Goal: Contribute content: Add original content to the website for others to see

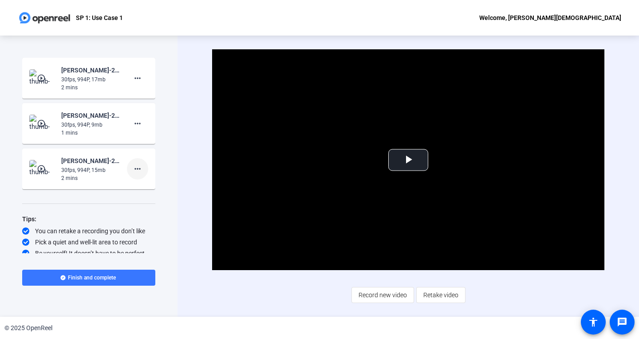
click at [136, 171] on mat-icon "more_horiz" at bounding box center [137, 168] width 11 height 11
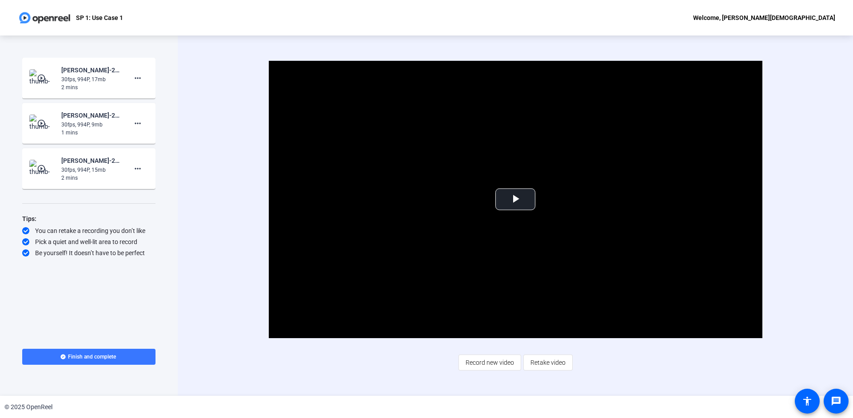
click at [111, 83] on div "2 mins" at bounding box center [91, 87] width 60 height 8
click at [44, 78] on mat-icon "play_circle_outline" at bounding box center [42, 78] width 11 height 9
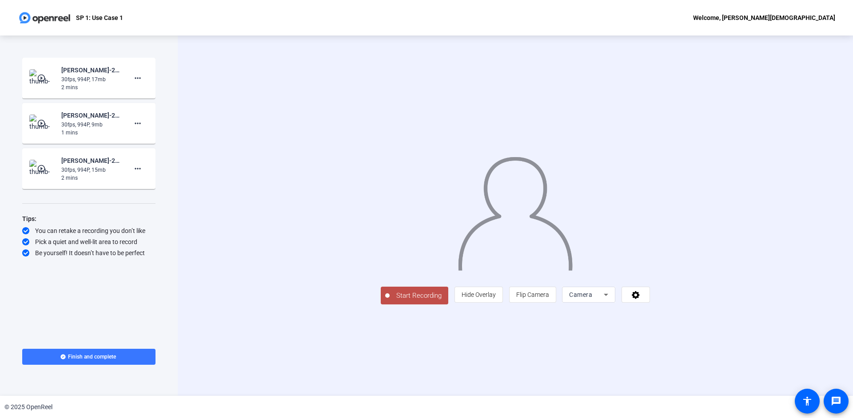
click at [40, 76] on mat-icon "play_circle_outline" at bounding box center [42, 78] width 11 height 9
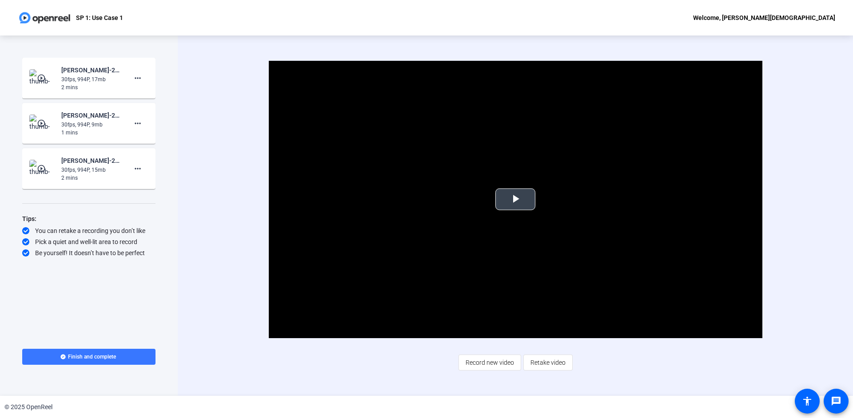
click at [515, 199] on span "Video Player" at bounding box center [515, 199] width 0 height 0
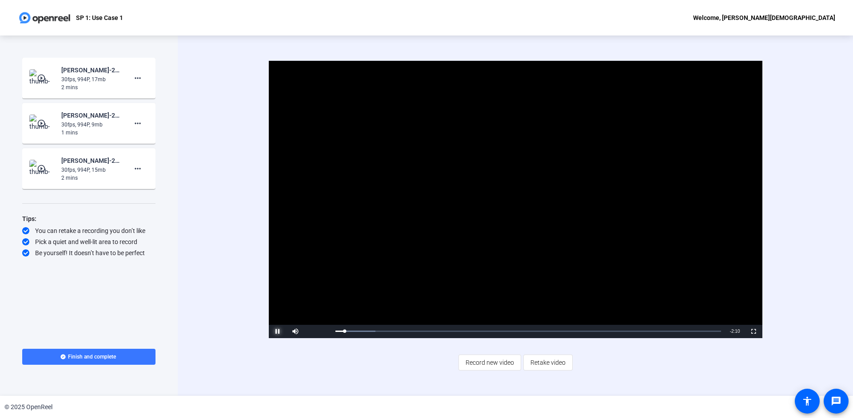
click at [278, 332] on span "Video Player" at bounding box center [278, 332] width 18 height 0
click at [93, 89] on div "2 mins" at bounding box center [91, 87] width 60 height 8
click at [44, 75] on mat-icon "play_circle_outline" at bounding box center [42, 78] width 11 height 9
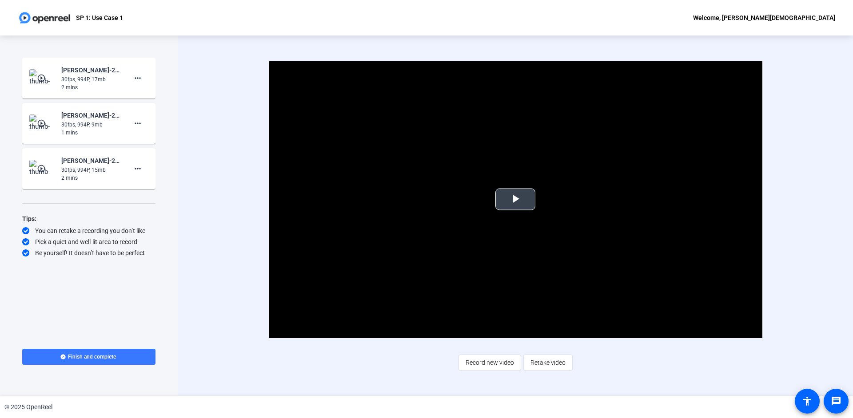
click at [515, 199] on span "Video Player" at bounding box center [515, 199] width 0 height 0
click at [39, 124] on mat-icon "play_circle_outline" at bounding box center [42, 123] width 11 height 9
click at [515, 199] on span "Video Player" at bounding box center [515, 199] width 0 height 0
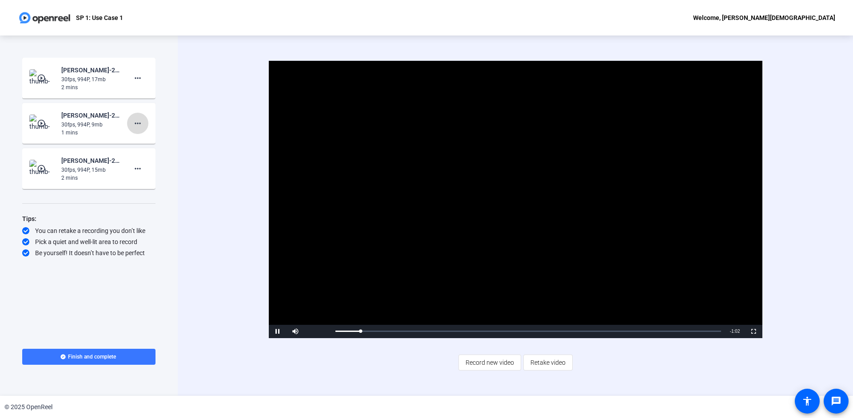
click at [138, 127] on mat-icon "more_horiz" at bounding box center [137, 123] width 11 height 11
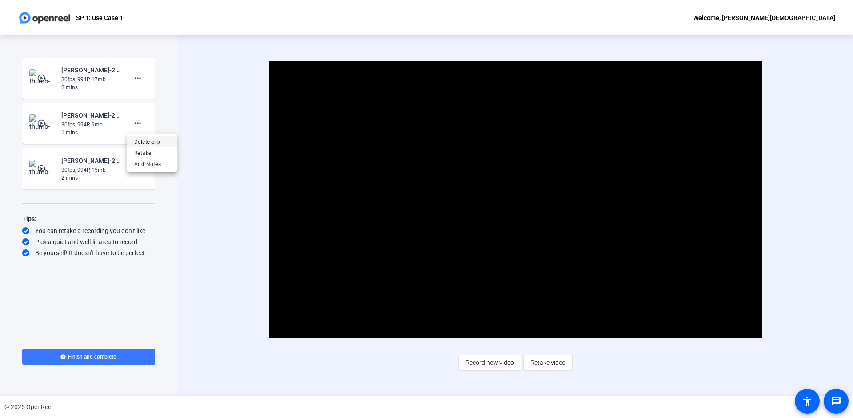
click at [145, 141] on span "Delete clip" at bounding box center [152, 142] width 36 height 11
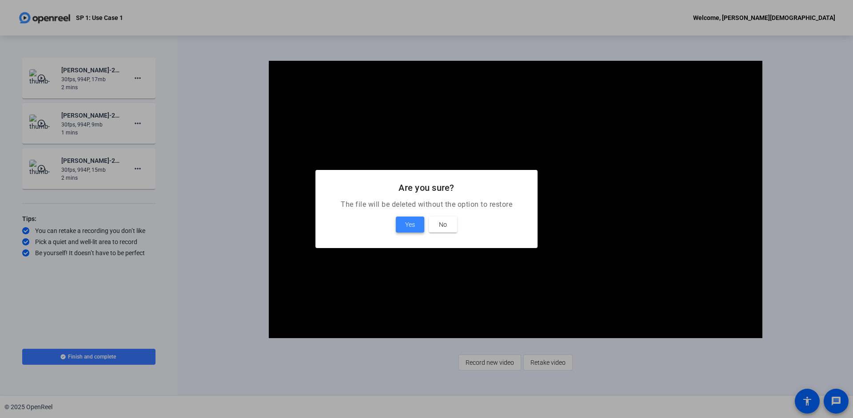
click at [408, 228] on span "Yes" at bounding box center [410, 224] width 10 height 11
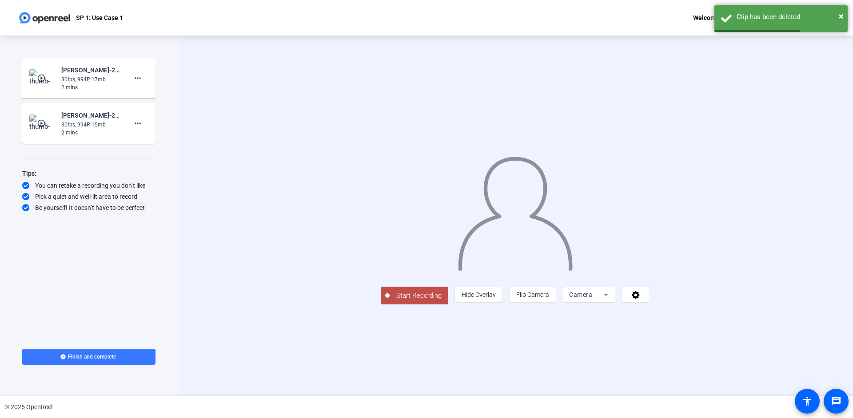
click at [40, 125] on mat-icon "play_circle_outline" at bounding box center [42, 123] width 11 height 9
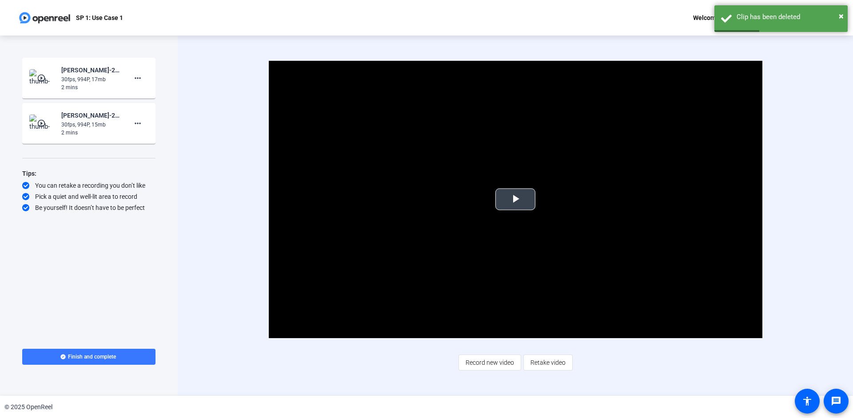
click at [515, 199] on span "Video Player" at bounding box center [515, 199] width 0 height 0
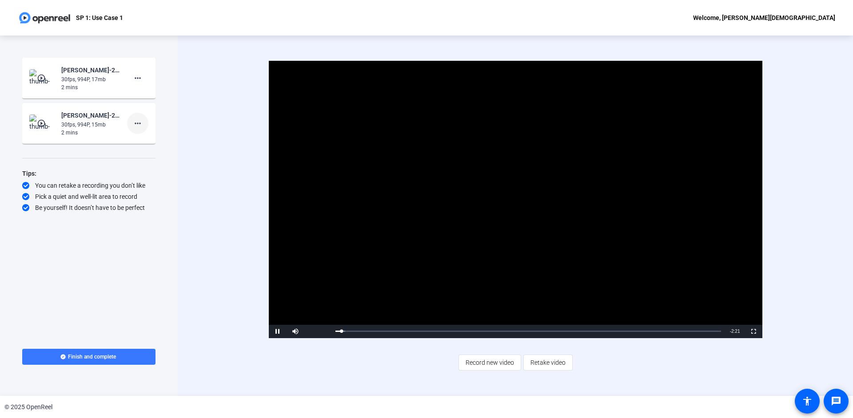
click at [142, 122] on mat-icon "more_horiz" at bounding box center [137, 123] width 11 height 11
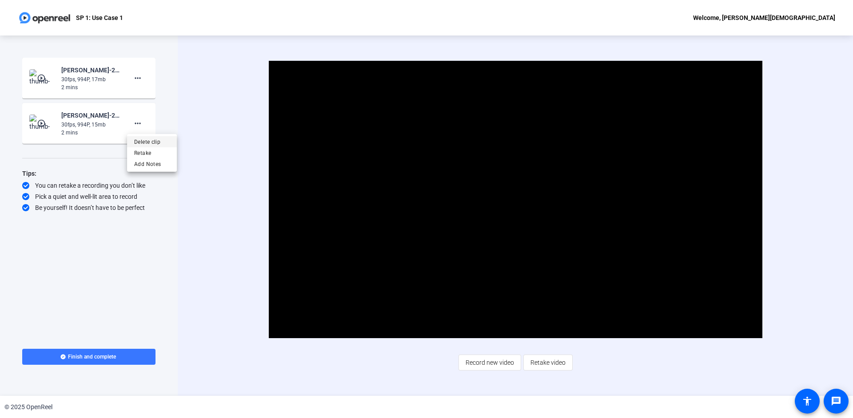
click at [149, 143] on span "Delete clip" at bounding box center [152, 142] width 36 height 11
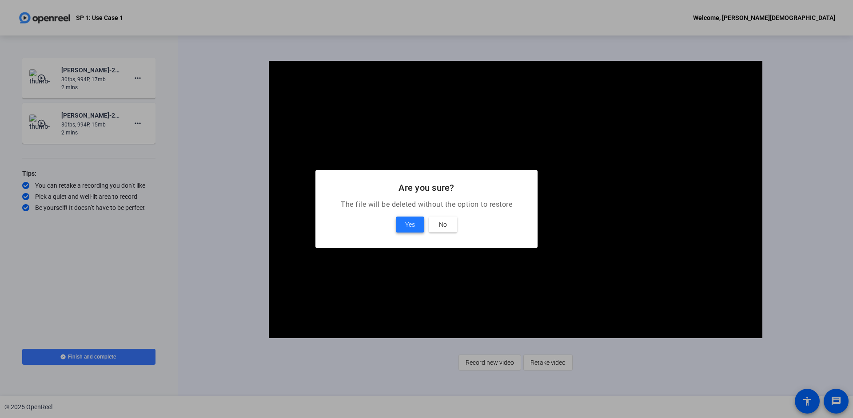
click at [415, 221] on span "Yes" at bounding box center [410, 224] width 10 height 11
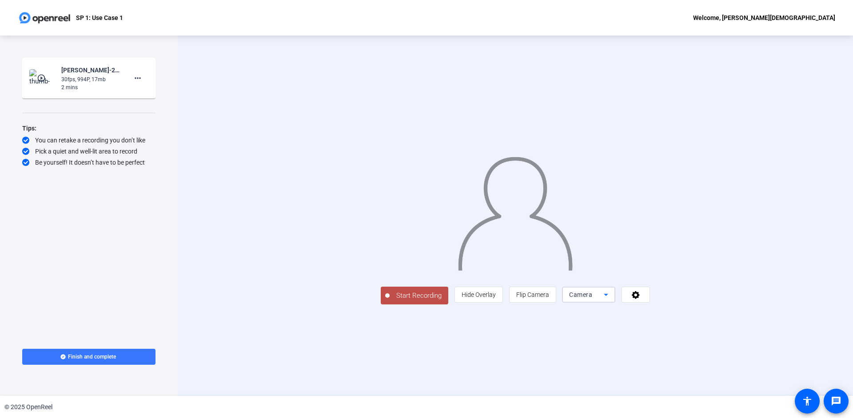
click at [592, 298] on span "Camera" at bounding box center [580, 294] width 23 height 7
click at [692, 317] on span "Screen" at bounding box center [686, 312] width 17 height 11
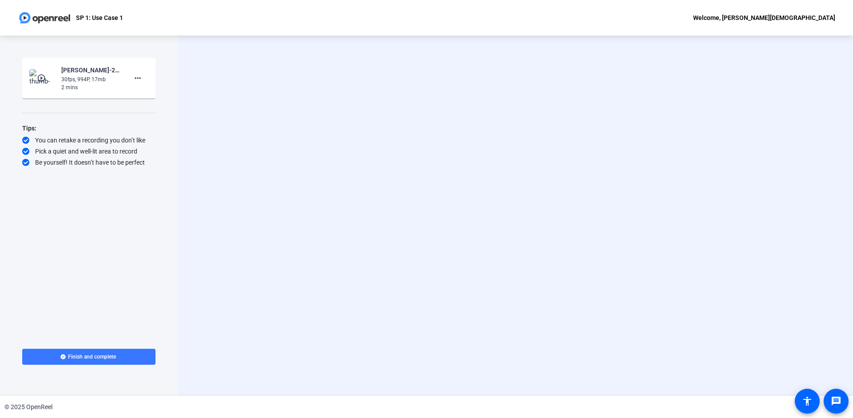
click at [692, 317] on div "Start Recording Screen" at bounding box center [515, 216] width 675 height 361
click at [443, 270] on span "Start Recording" at bounding box center [472, 265] width 59 height 10
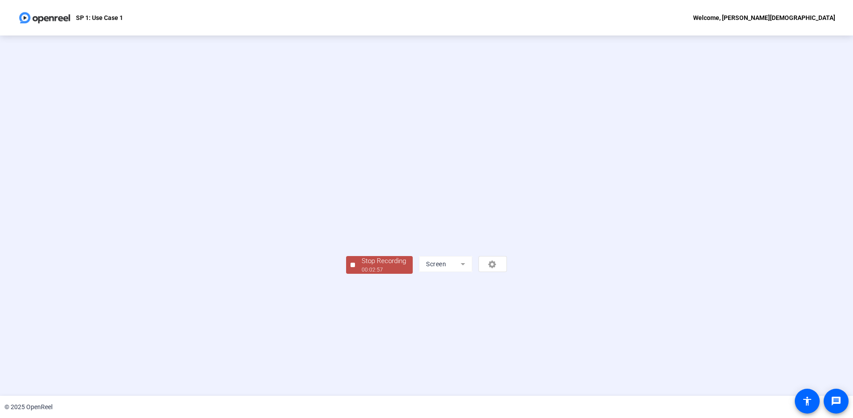
click at [361, 266] on div "Stop Recording" at bounding box center [383, 261] width 44 height 10
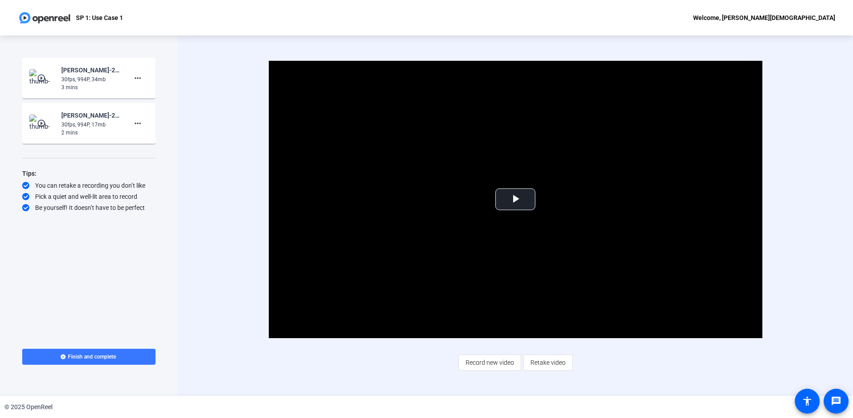
drag, startPoint x: 44, startPoint y: 79, endPoint x: 52, endPoint y: 78, distance: 7.6
click at [44, 79] on mat-icon "play_circle_outline" at bounding box center [42, 78] width 11 height 9
click at [515, 199] on span "Video Player" at bounding box center [515, 199] width 0 height 0
click at [178, 107] on div "Start Recording play_circle_outline Paras Jain-2025 Q4 Tech Demo Video-SP 1- Us…" at bounding box center [426, 216] width 853 height 361
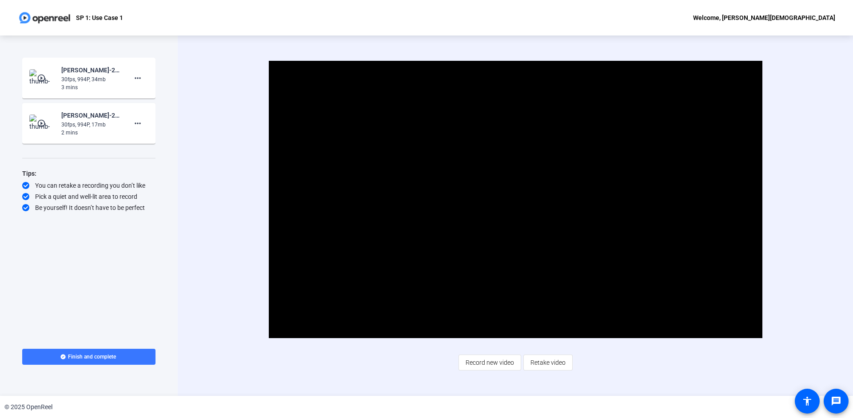
click at [198, 112] on div "Video Player is loading. Play Video Pause Mute Current Time 0:42 / Duration 2:5…" at bounding box center [515, 216] width 675 height 361
click at [138, 79] on mat-icon "more_horiz" at bounding box center [137, 78] width 11 height 11
click at [138, 79] on body "Accessibility Screen-Reader Guide, Feedback, and Issue Reporting | New window S…" at bounding box center [426, 209] width 853 height 418
click at [160, 98] on span "Delete clip" at bounding box center [152, 96] width 36 height 11
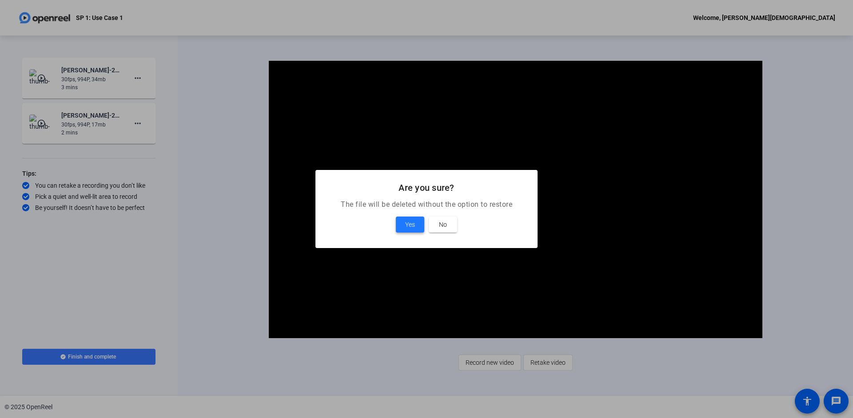
click at [409, 224] on span "Yes" at bounding box center [410, 224] width 10 height 11
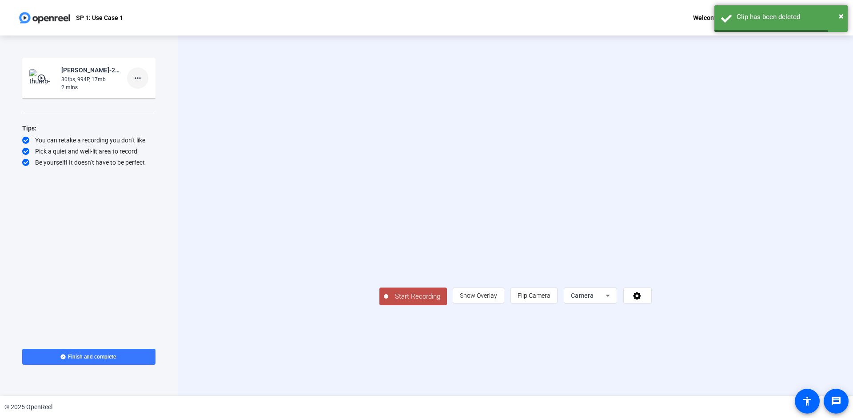
click at [137, 79] on mat-icon "more_horiz" at bounding box center [137, 78] width 11 height 11
click at [232, 214] on div at bounding box center [426, 209] width 853 height 418
click at [40, 78] on mat-icon "play_circle_outline" at bounding box center [42, 78] width 11 height 9
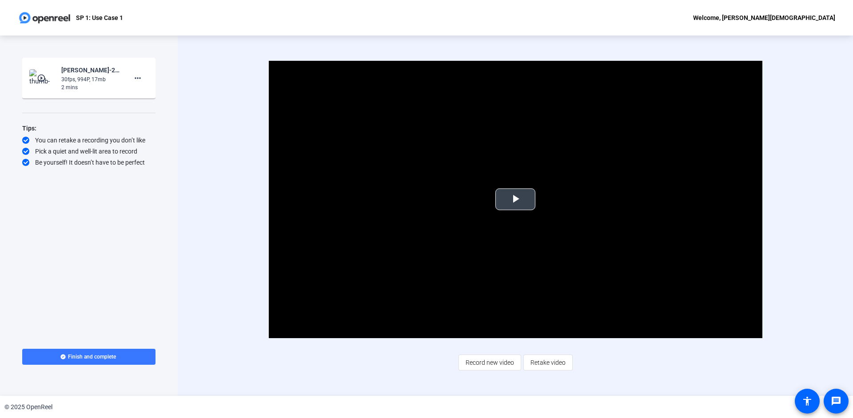
click at [515, 199] on span "Video Player" at bounding box center [515, 199] width 0 height 0
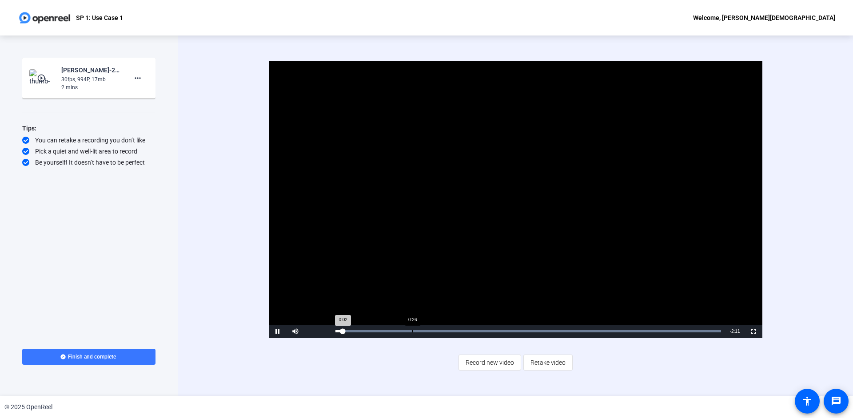
click at [413, 332] on div "Progress Bar" at bounding box center [527, 331] width 385 height 2
click at [583, 330] on div "Loaded : 99.98% 1:25 0:28" at bounding box center [528, 331] width 394 height 13
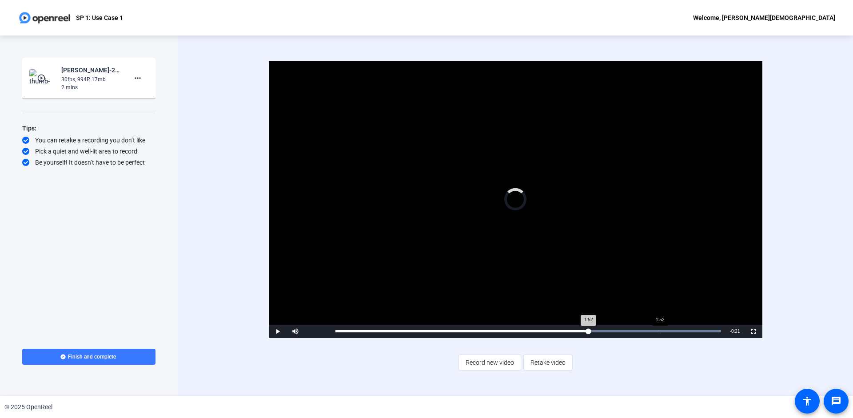
click at [659, 332] on div "Progress Bar" at bounding box center [527, 331] width 385 height 2
click at [134, 79] on mat-icon "more_horiz" at bounding box center [137, 78] width 11 height 11
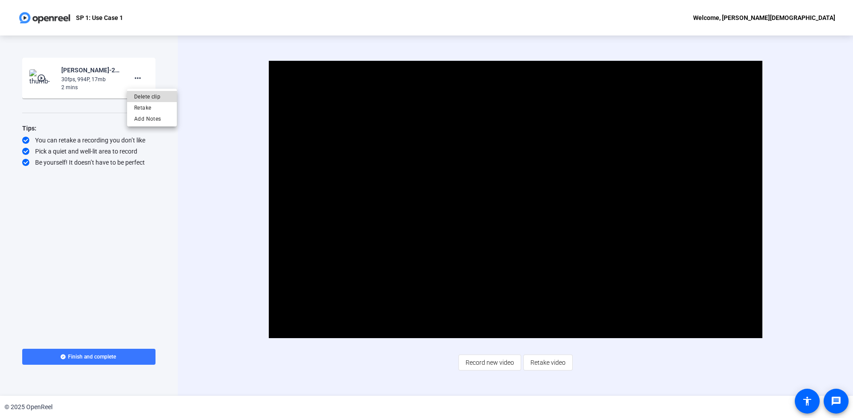
click at [139, 98] on span "Delete clip" at bounding box center [152, 96] width 36 height 11
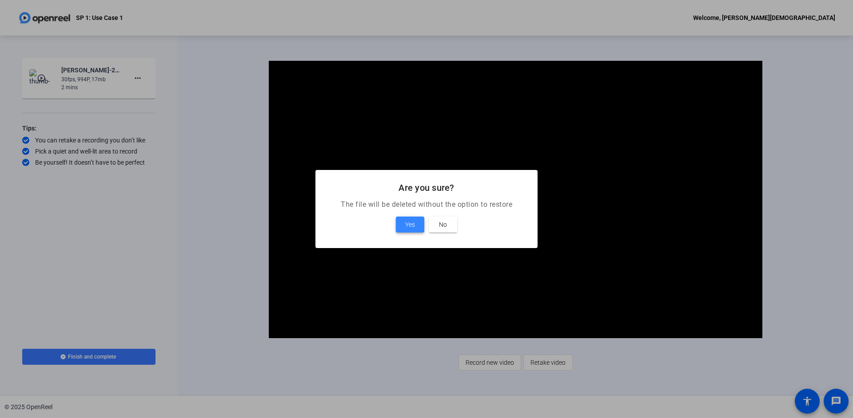
click at [402, 221] on span at bounding box center [410, 224] width 28 height 21
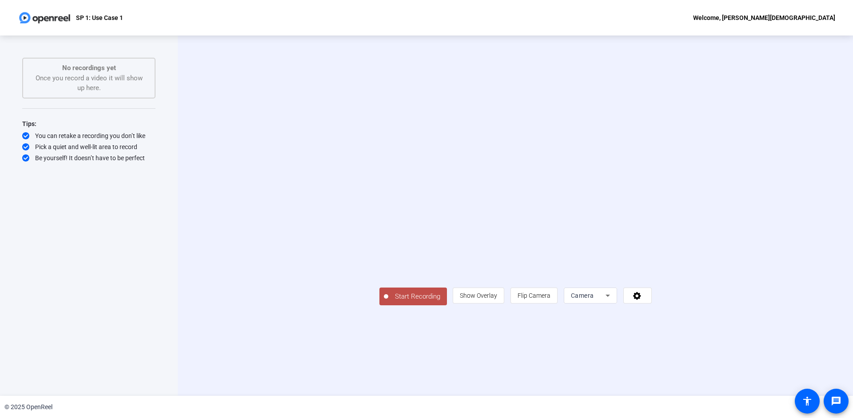
click at [594, 299] on span "Camera" at bounding box center [582, 295] width 23 height 7
click at [689, 312] on span "Screen" at bounding box center [686, 312] width 17 height 11
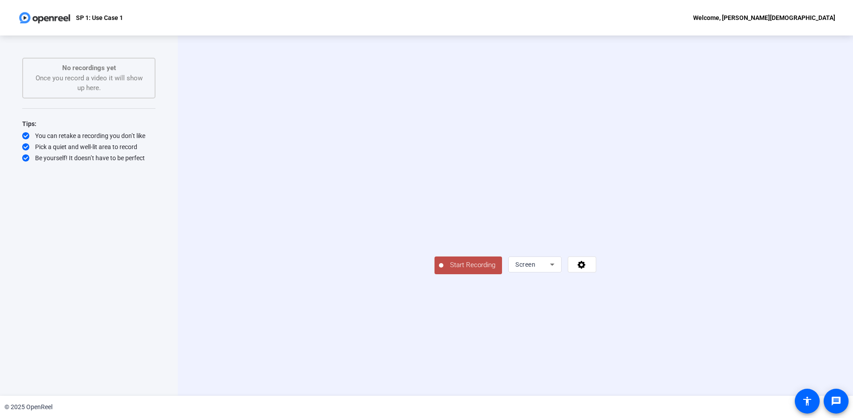
click at [456, 261] on span "Start Recording" at bounding box center [472, 265] width 59 height 10
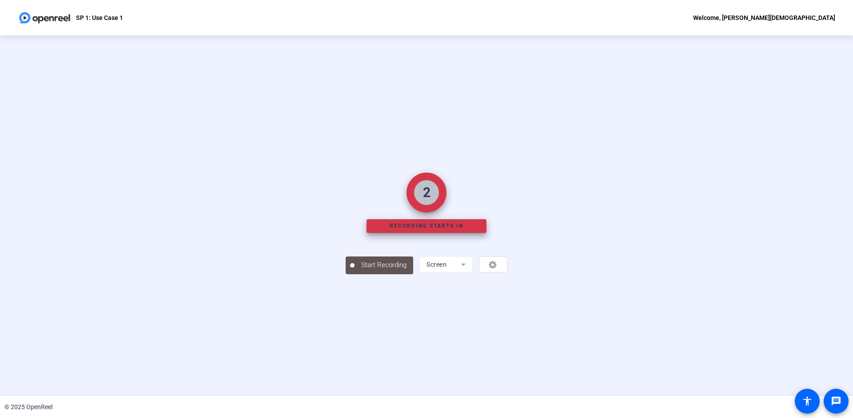
click at [393, 256] on div "Start Recording Screen" at bounding box center [426, 265] width 162 height 20
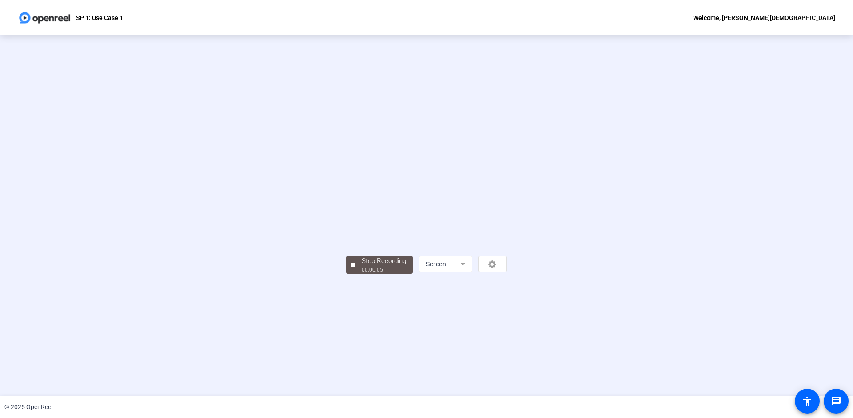
click at [274, 227] on div "Stop Recording 00:00:05 Screen" at bounding box center [426, 216] width 725 height 117
click at [355, 262] on span "Stop Recording 00:00:06" at bounding box center [384, 265] width 58 height 18
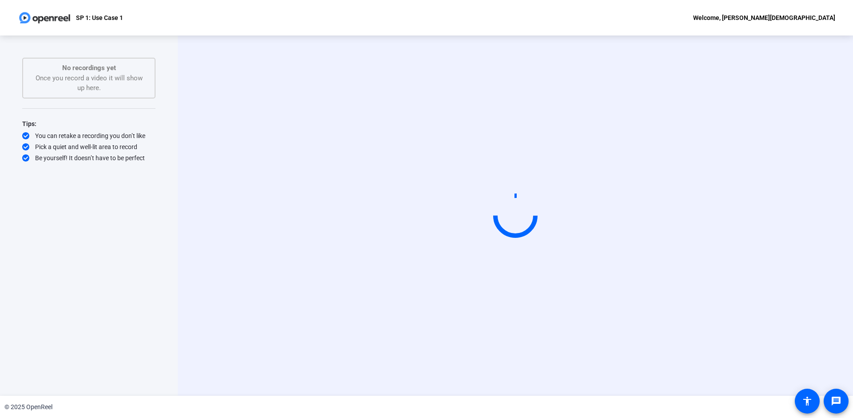
drag, startPoint x: 417, startPoint y: 179, endPoint x: 411, endPoint y: 178, distance: 5.8
click at [417, 179] on div "Start Recording Screen" at bounding box center [515, 216] width 675 height 361
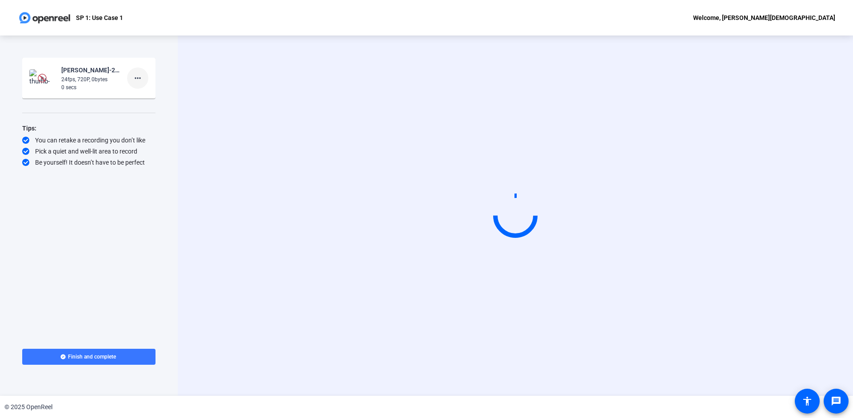
click at [135, 78] on mat-icon "more_horiz" at bounding box center [137, 78] width 11 height 11
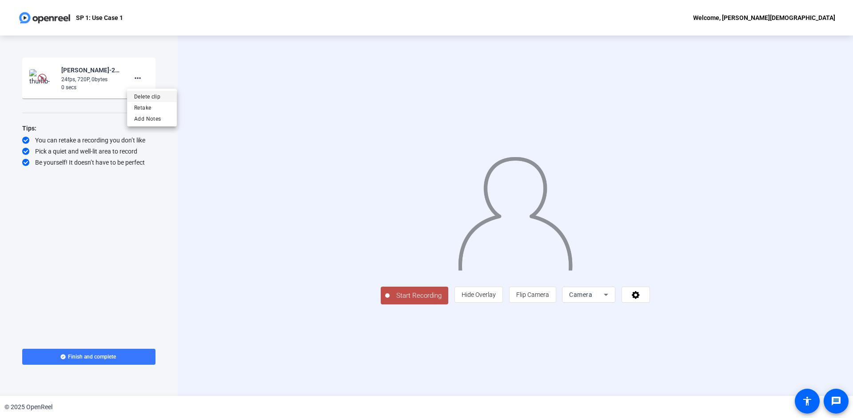
click at [142, 100] on span "Delete clip" at bounding box center [152, 96] width 36 height 11
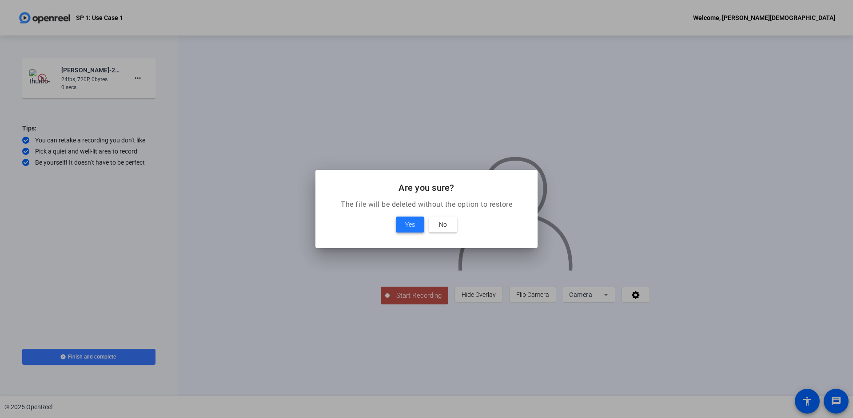
click at [404, 223] on span at bounding box center [410, 224] width 28 height 21
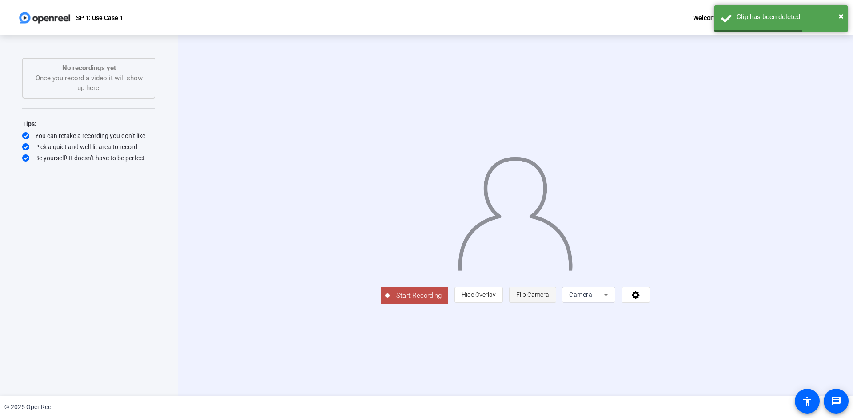
click at [549, 298] on span "Flip Camera" at bounding box center [532, 294] width 33 height 7
click at [592, 298] on span "Camera" at bounding box center [580, 294] width 23 height 7
click at [695, 314] on mat-option "Screen" at bounding box center [700, 313] width 53 height 18
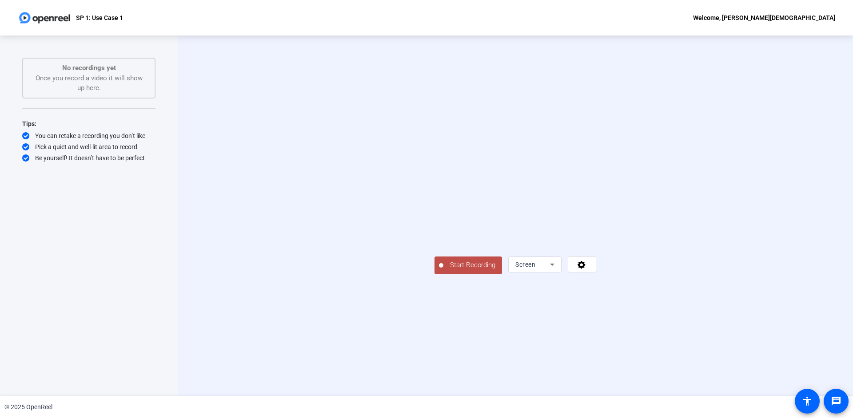
click at [443, 270] on span "Start Recording" at bounding box center [472, 265] width 59 height 10
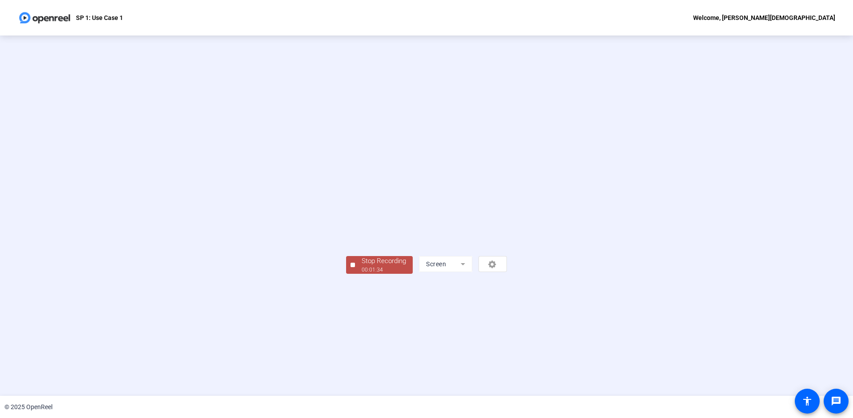
click at [361, 274] on div "00:01:34" at bounding box center [383, 270] width 44 height 8
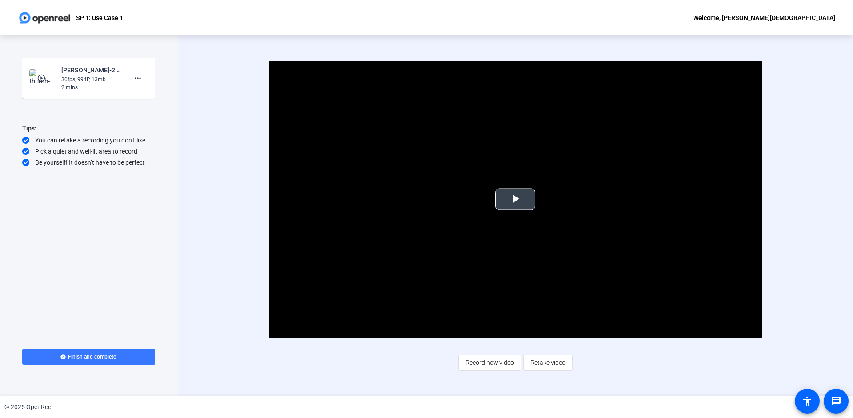
click at [515, 199] on span "Video Player" at bounding box center [515, 199] width 0 height 0
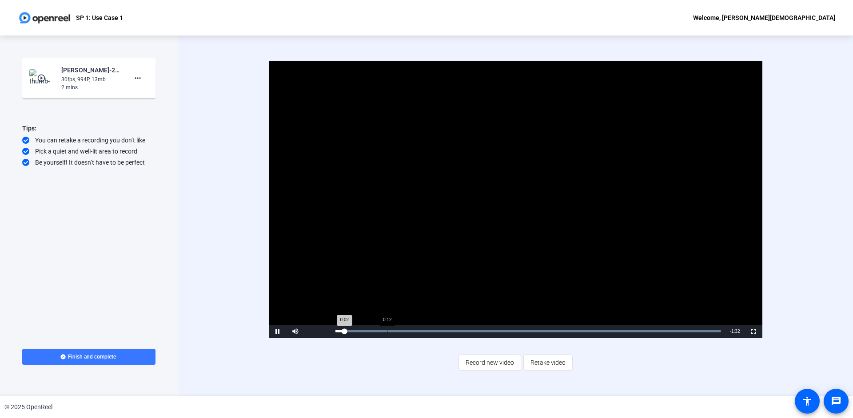
click at [387, 332] on div "Progress Bar" at bounding box center [527, 331] width 385 height 2
click at [457, 333] on div "Progress Bar" at bounding box center [527, 331] width 385 height 2
click at [561, 333] on div "Loaded : 99.91% 0:55 0:32" at bounding box center [528, 331] width 394 height 13
click at [340, 333] on div "Loaded : 99.91% 0:01 0:01" at bounding box center [528, 331] width 394 height 13
click at [477, 333] on div "Loaded : 99.91% 0:34 0:02" at bounding box center [528, 331] width 394 height 13
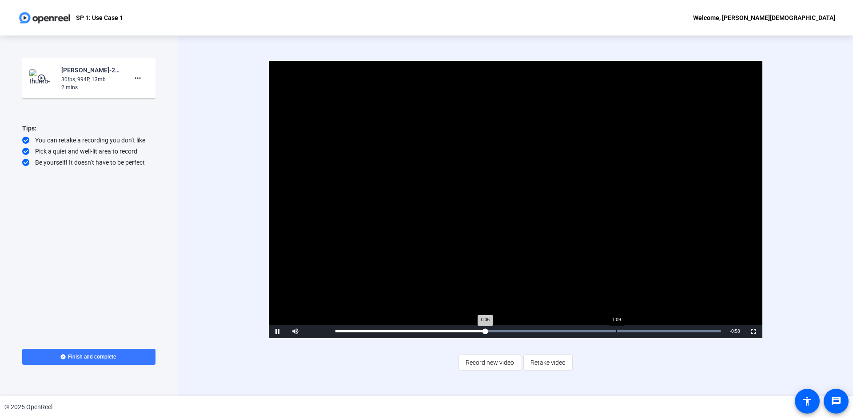
click at [615, 333] on div "Loaded : 99.91% 1:09 0:36" at bounding box center [527, 331] width 385 height 2
click at [647, 334] on div "Loaded : 99.91% 1:16 1:10" at bounding box center [528, 331] width 394 height 13
click at [657, 331] on div "Progress Bar" at bounding box center [527, 331] width 385 height 2
click at [686, 333] on div "Loaded : 99.91% 1:26 1:21" at bounding box center [528, 331] width 394 height 13
